Goal: Find specific page/section: Locate a particular part of the current website

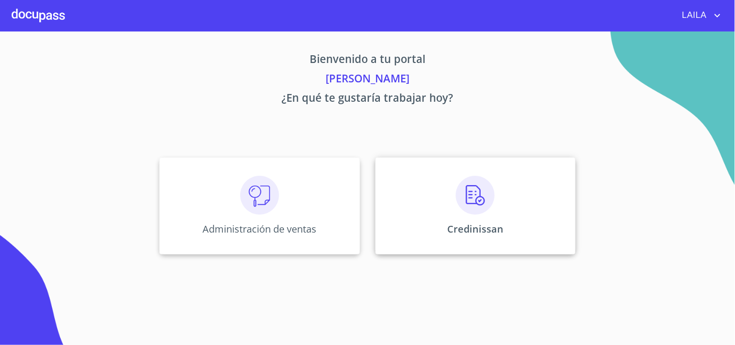
click at [449, 205] on div "Credinissan" at bounding box center [475, 205] width 200 height 97
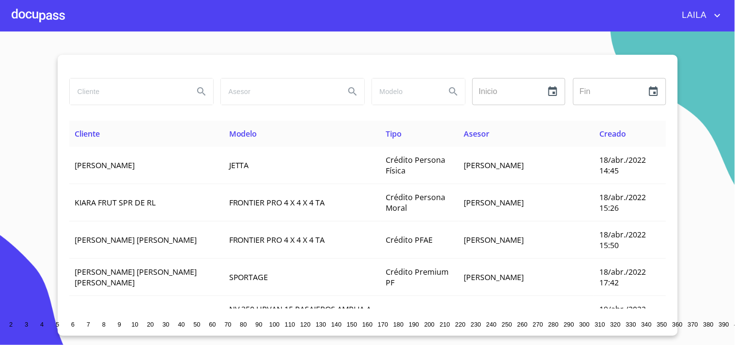
click at [132, 85] on input "search" at bounding box center [128, 91] width 116 height 26
type input "[PERSON_NAME]"
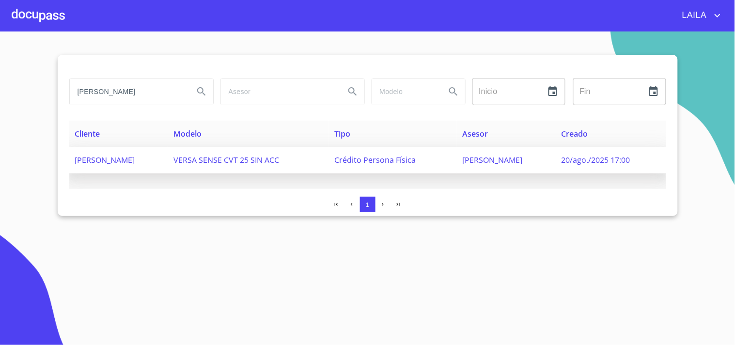
click at [130, 154] on span "[PERSON_NAME]" at bounding box center [105, 159] width 60 height 11
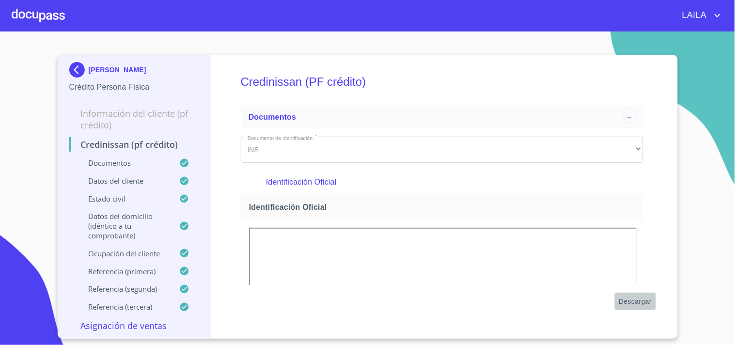
click at [639, 301] on span "Descargar" at bounding box center [634, 301] width 33 height 12
click at [77, 66] on img at bounding box center [78, 69] width 19 height 15
